Goal: Navigation & Orientation: Find specific page/section

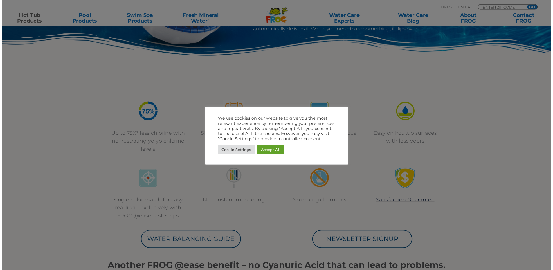
scroll to position [203, 0]
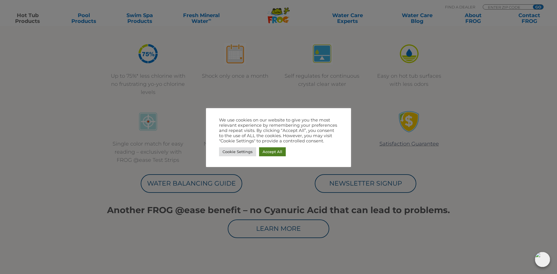
click at [274, 150] on link "Accept All" at bounding box center [272, 151] width 27 height 9
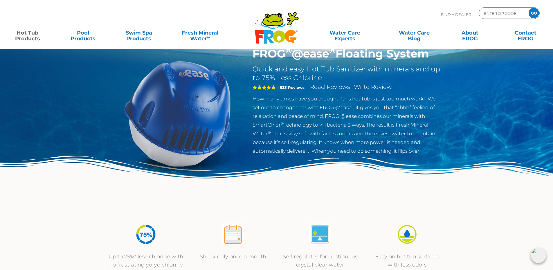
scroll to position [0, 0]
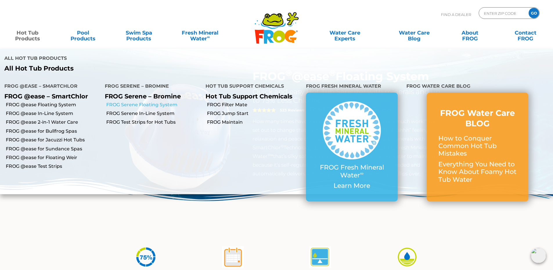
click at [124, 103] on link "FROG Serene Floating System" at bounding box center [153, 105] width 95 height 6
click at [156, 104] on link "FROG Serene Floating System" at bounding box center [153, 105] width 95 height 6
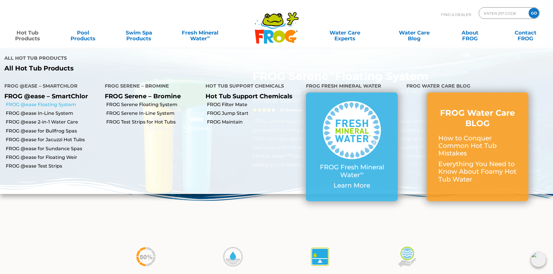
click at [60, 105] on link "FROG @ease Floating System" at bounding box center [53, 105] width 95 height 6
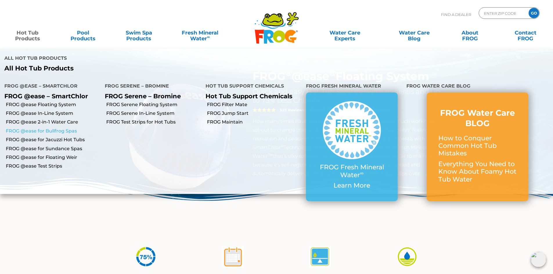
click at [59, 130] on link "FROG @ease for Bullfrog Spas" at bounding box center [53, 131] width 95 height 6
click at [59, 131] on link "FROG @ease for Bullfrog Spas" at bounding box center [53, 131] width 95 height 6
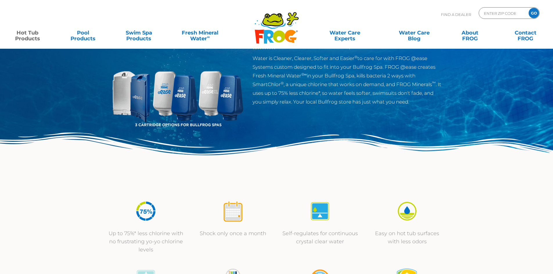
scroll to position [29, 0]
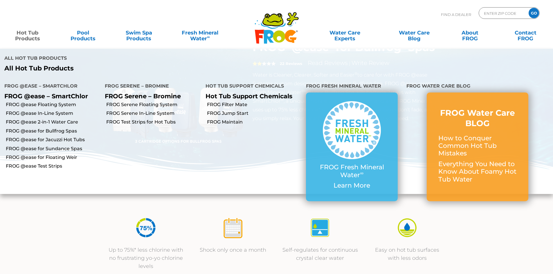
click at [31, 39] on link "Hot Tub Products" at bounding box center [27, 33] width 43 height 12
